Goal: Information Seeking & Learning: Check status

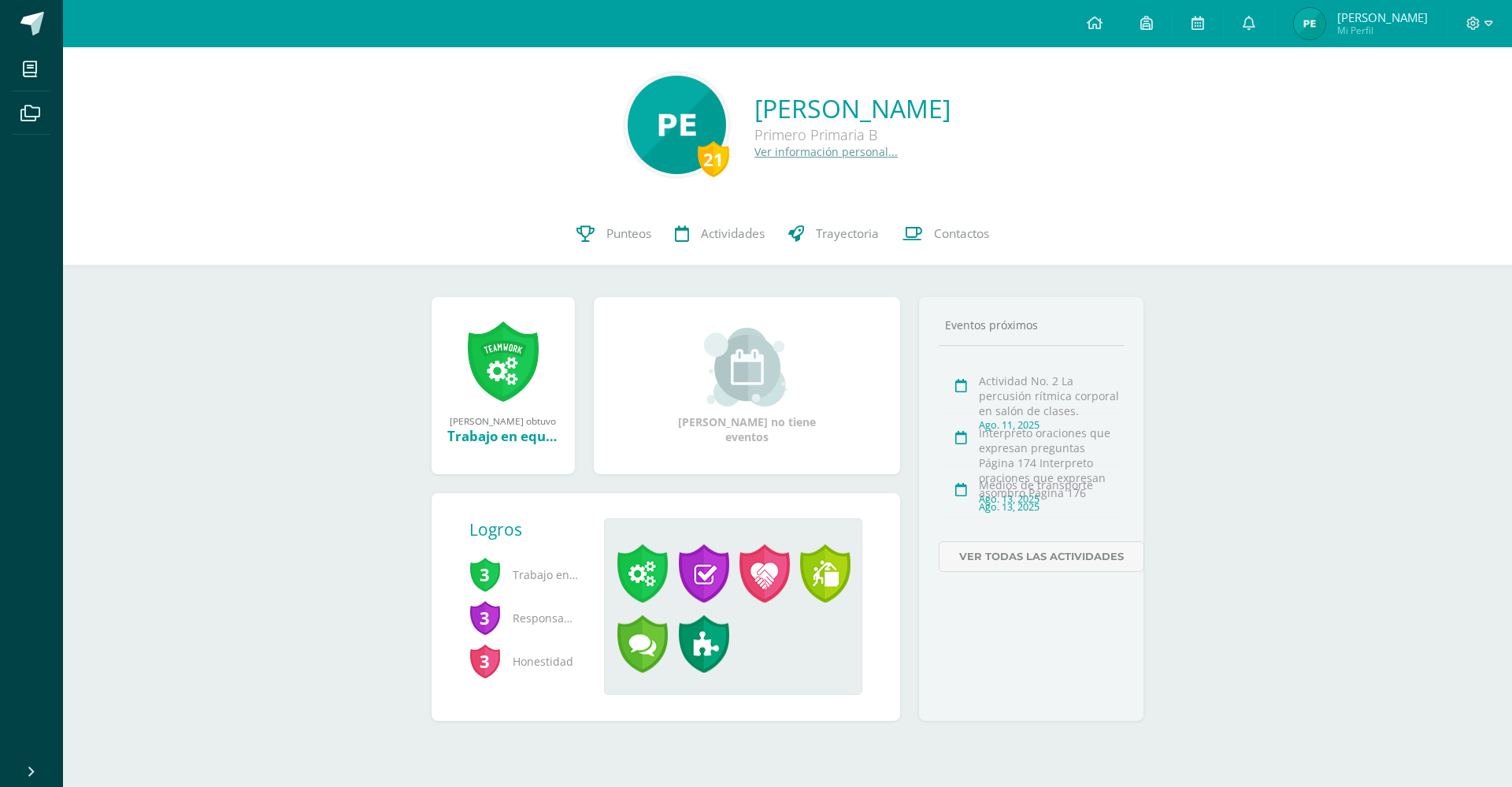
scroll to position [80, 0]
click at [1337, 37] on span "Mi Perfil" at bounding box center [1382, 30] width 90 height 13
click at [1337, 25] on span "[PERSON_NAME]" at bounding box center [1382, 17] width 90 height 16
click at [1255, 31] on span at bounding box center [1248, 23] width 13 height 18
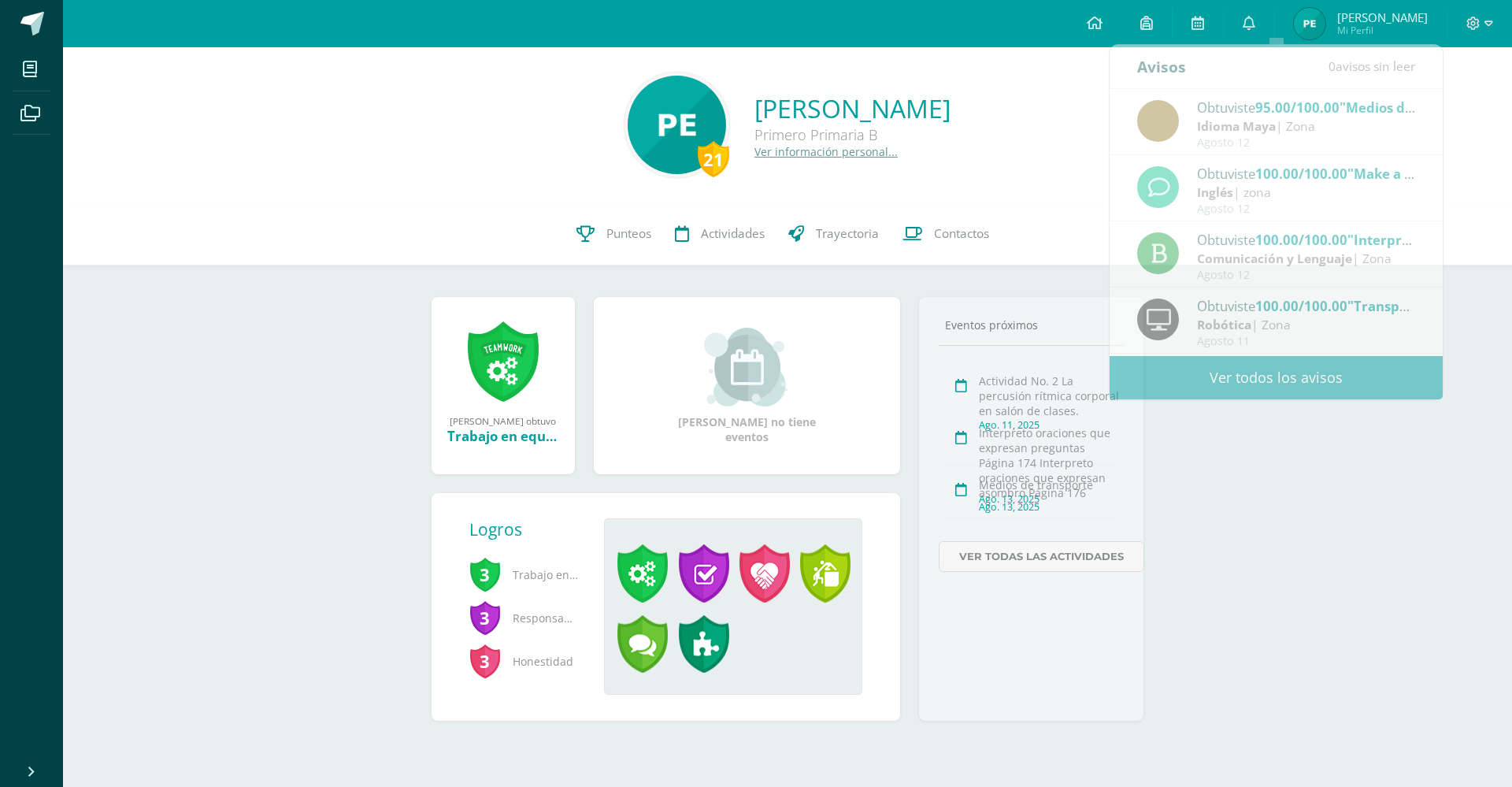
click at [1433, 504] on div "21 Paolo Javier Elías Carrera Primero Primaria B Ver información personal... 21…" at bounding box center [787, 409] width 1449 height 724
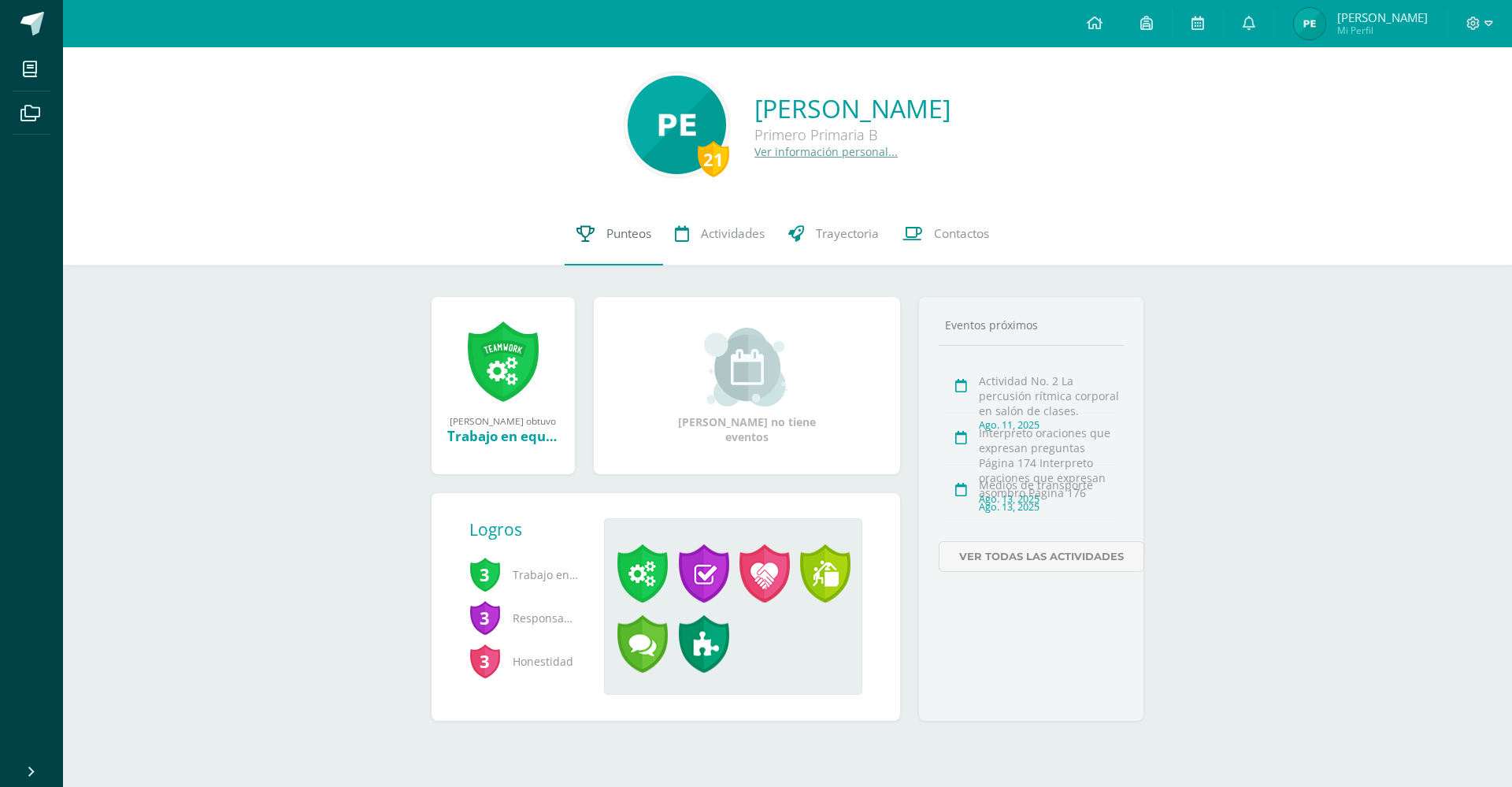
click at [635, 230] on span "Punteos" at bounding box center [629, 234] width 45 height 17
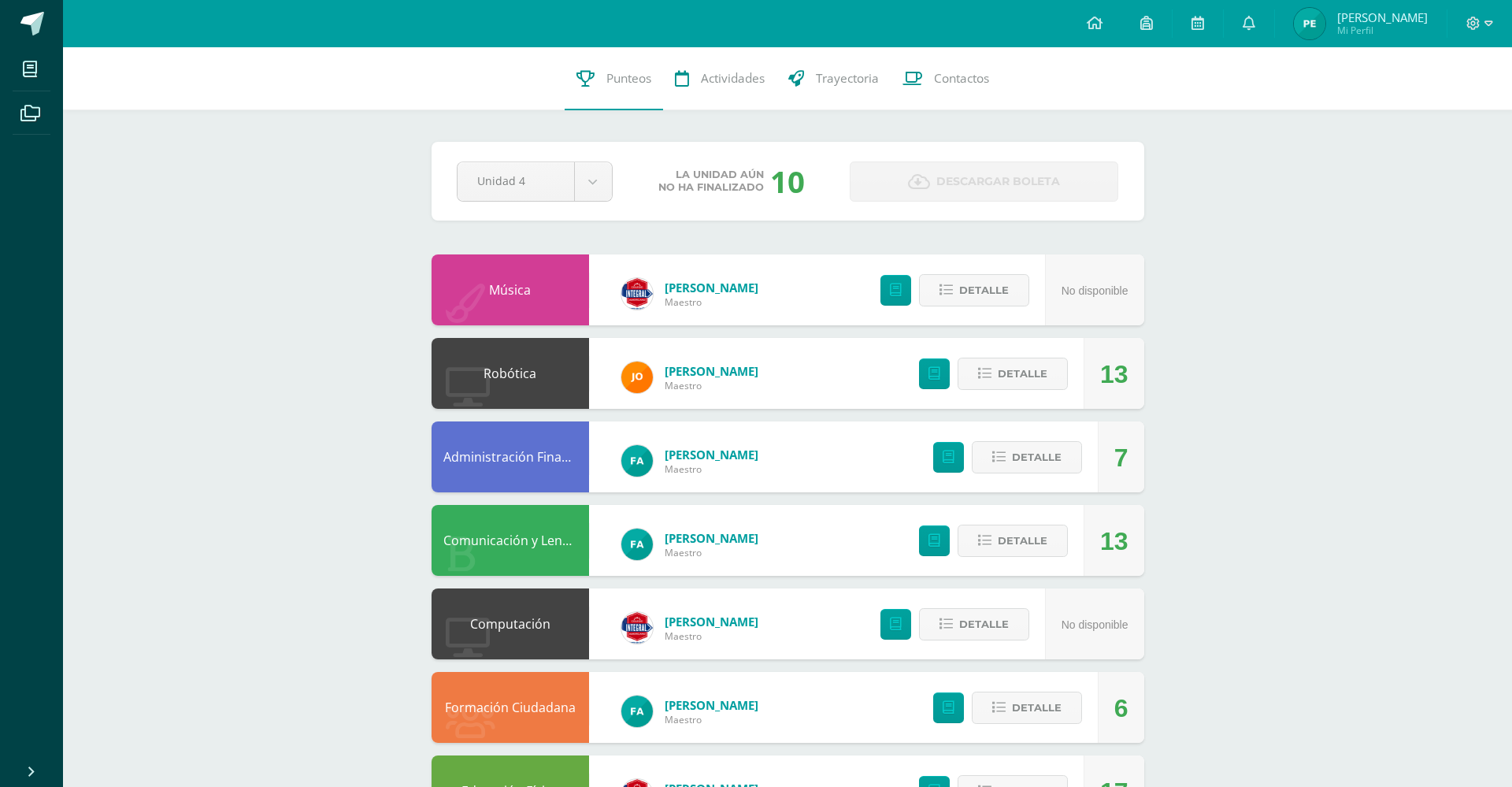
click at [1382, 33] on span "Mi Perfil" at bounding box center [1382, 30] width 90 height 13
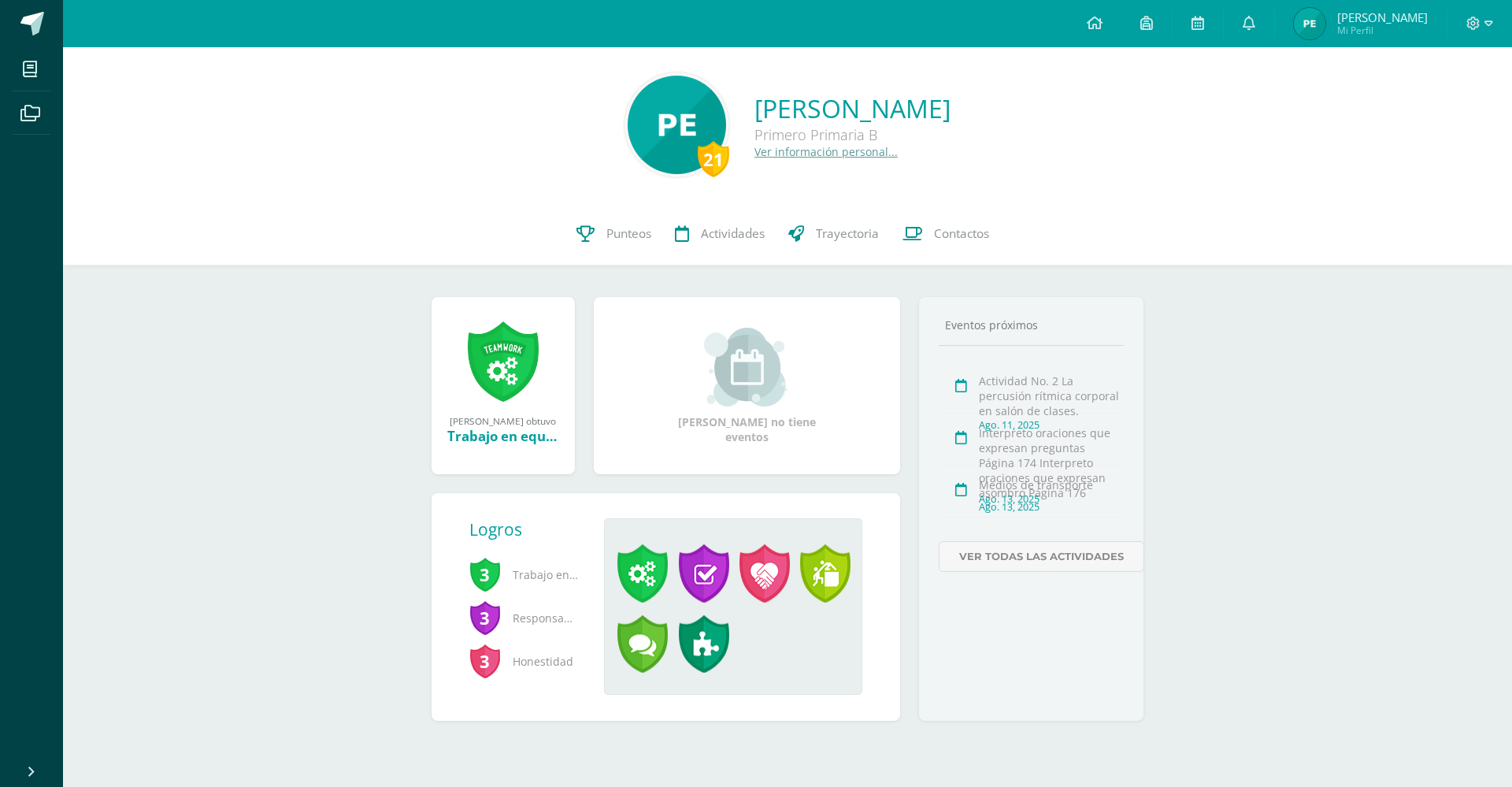
click at [1383, 28] on span "Mi Perfil" at bounding box center [1382, 30] width 90 height 13
click at [1337, 37] on span "Mi Perfil" at bounding box center [1382, 30] width 90 height 13
